Goal: Transaction & Acquisition: Purchase product/service

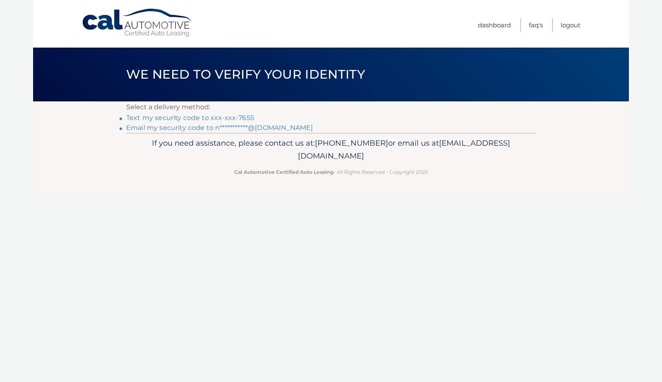
click at [247, 128] on link "**********" at bounding box center [219, 128] width 187 height 8
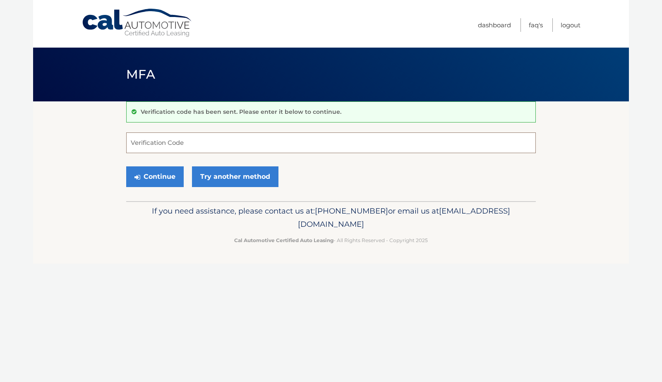
click at [210, 141] on input "Verification Code" at bounding box center [330, 142] width 409 height 21
type input "832153"
click at [163, 177] on button "Continue" at bounding box center [154, 176] width 57 height 21
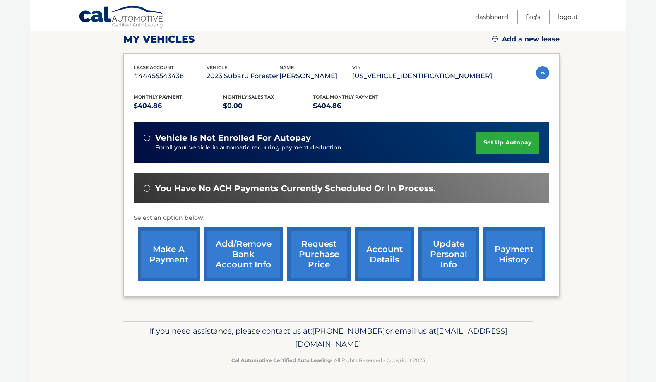
scroll to position [117, 0]
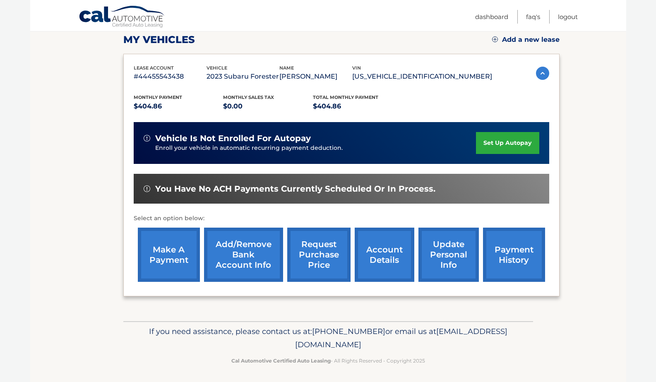
click at [172, 255] on link "make a payment" at bounding box center [169, 254] width 62 height 54
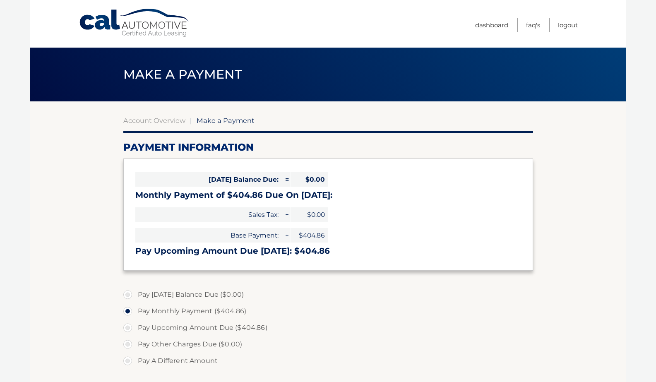
select select "ODFmN2U5YTEtZmM5My00YTZjLTliZmMtMTcyNWVlN2ZiNGMz"
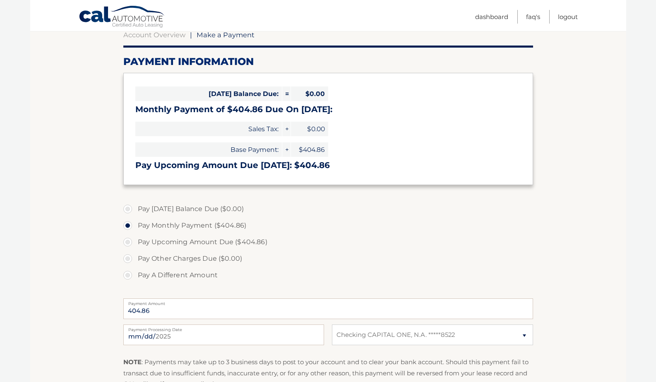
scroll to position [86, 0]
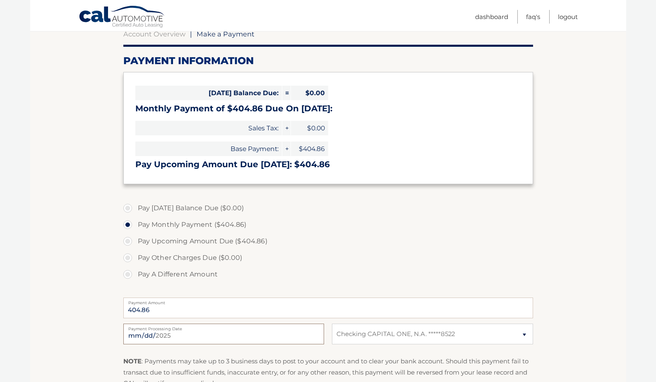
click at [165, 336] on input "2025-08-24" at bounding box center [223, 333] width 201 height 21
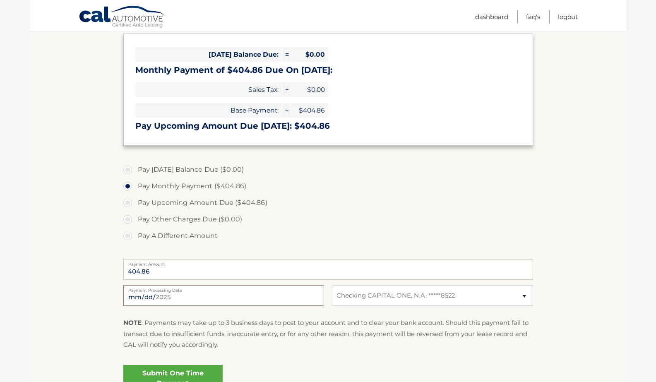
scroll to position [125, 0]
click at [186, 297] on input "2025-08-24" at bounding box center [223, 295] width 201 height 21
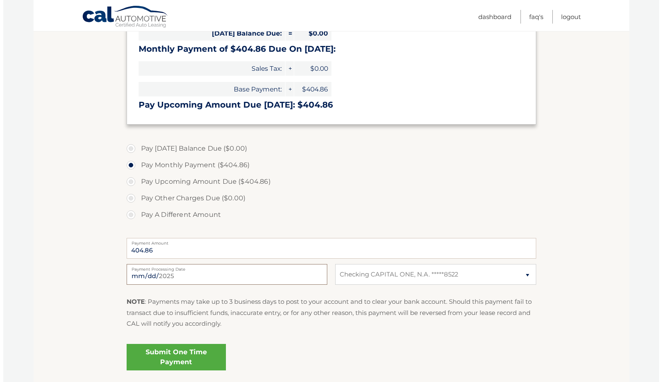
scroll to position [146, 0]
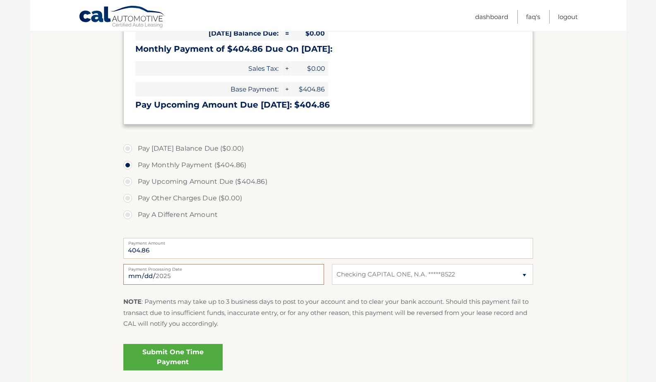
click at [144, 278] on input "2025-09-15" at bounding box center [223, 274] width 201 height 21
type input "2025-09-03"
click at [182, 357] on link "Submit One Time Payment" at bounding box center [172, 357] width 99 height 26
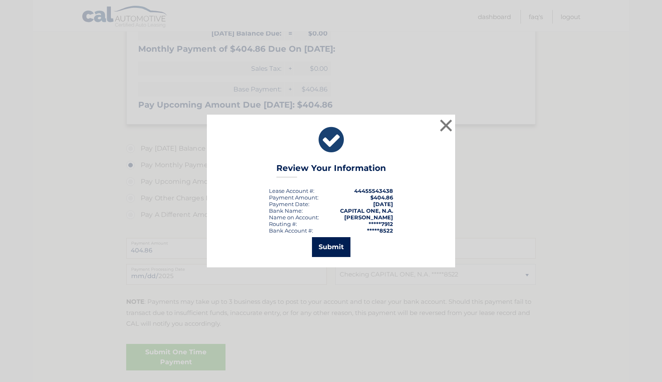
click at [332, 249] on button "Submit" at bounding box center [331, 247] width 38 height 20
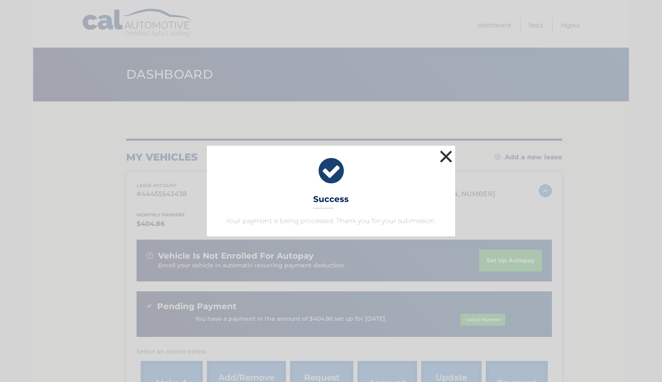
click at [446, 158] on button "×" at bounding box center [446, 156] width 17 height 17
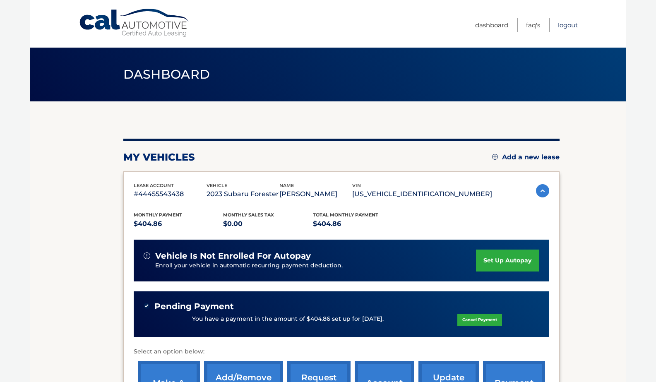
click at [570, 26] on link "Logout" at bounding box center [568, 25] width 20 height 14
